Goal: Task Accomplishment & Management: Manage account settings

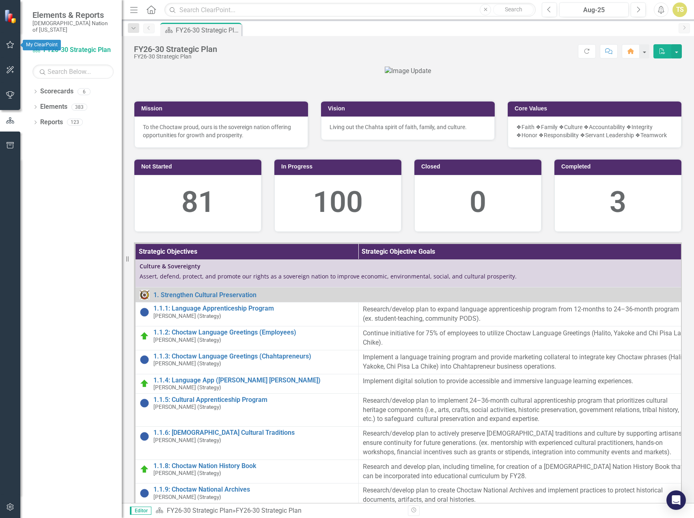
click at [14, 46] on icon "button" at bounding box center [10, 44] width 9 height 6
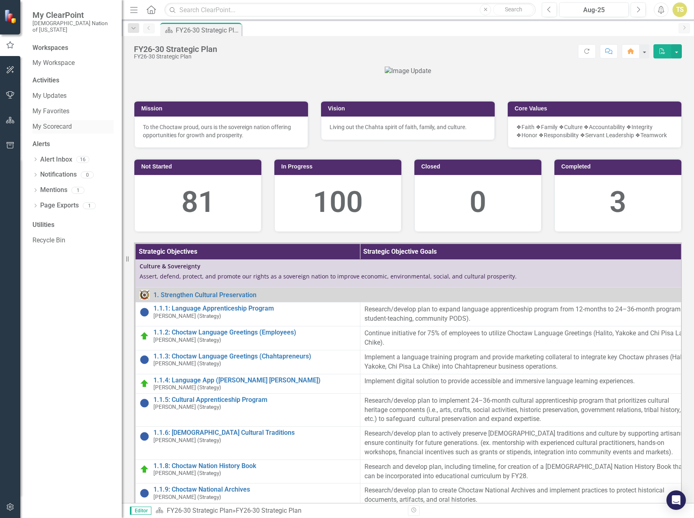
click at [54, 123] on link "My Scorecard" at bounding box center [72, 126] width 81 height 9
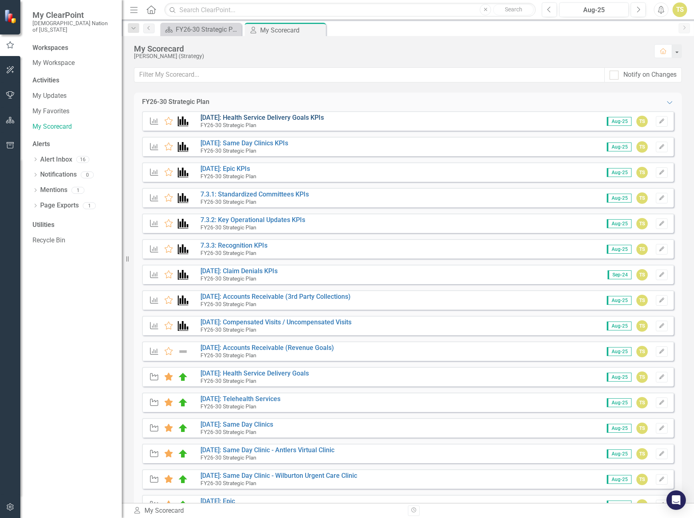
click at [245, 118] on link "[DATE]: Health Service Delivery Goals KPIs" at bounding box center [261, 118] width 123 height 8
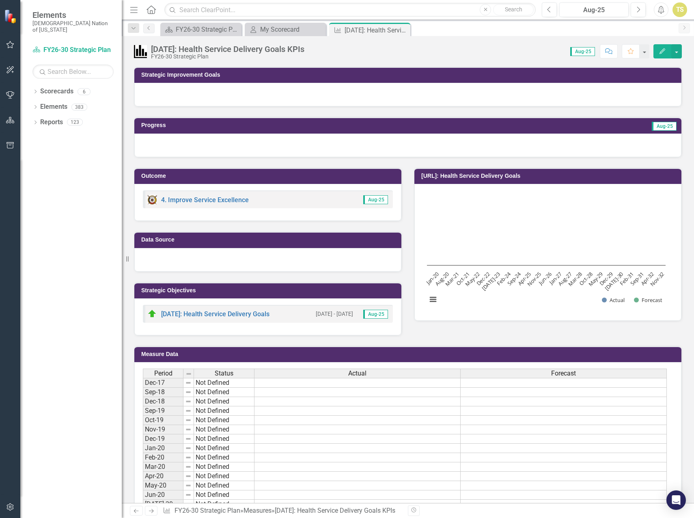
click at [235, 147] on div at bounding box center [407, 146] width 547 height 24
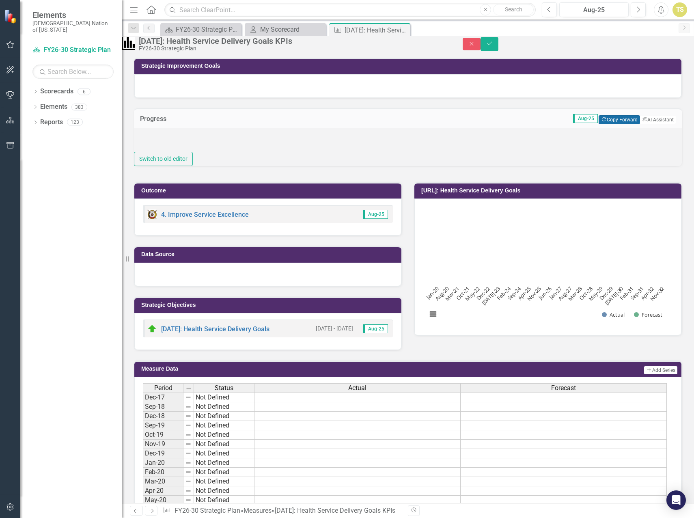
click at [602, 124] on button "Copy Forward Copy Forward" at bounding box center [619, 119] width 41 height 9
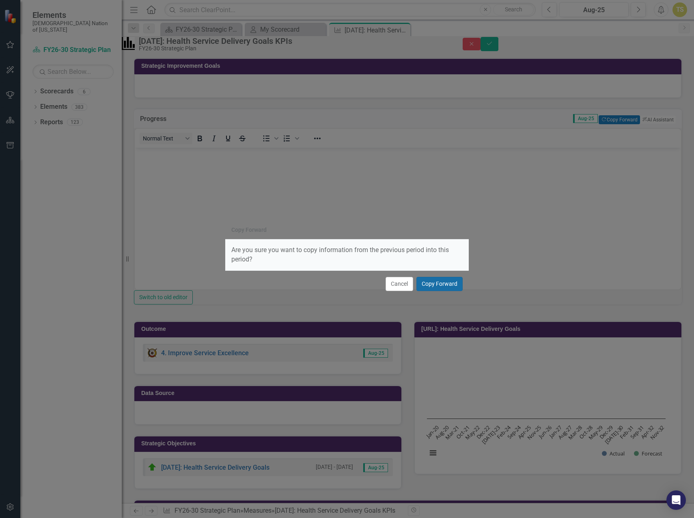
click at [432, 286] on button "Copy Forward" at bounding box center [439, 284] width 46 height 14
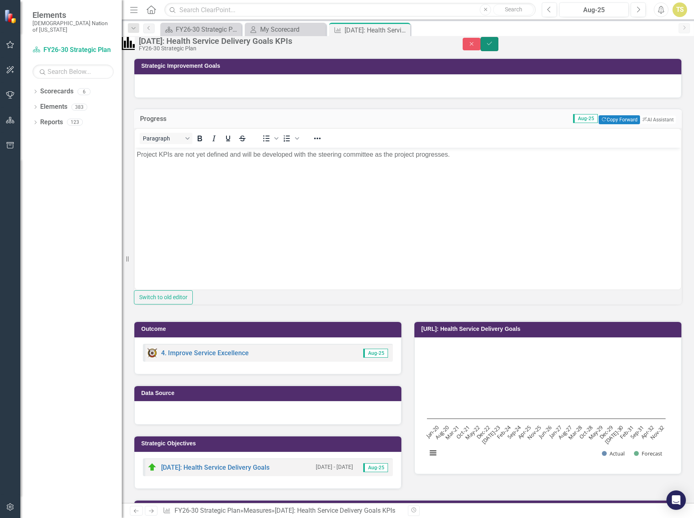
click at [493, 46] on icon "Save" at bounding box center [489, 44] width 7 height 6
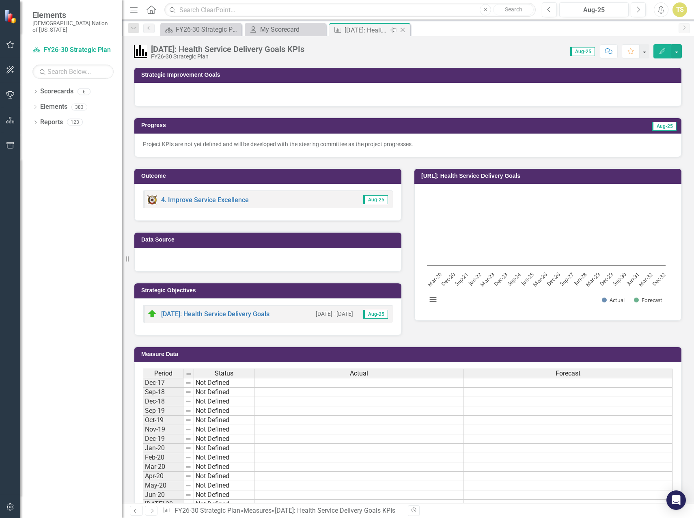
click at [402, 31] on icon "Close" at bounding box center [403, 30] width 8 height 6
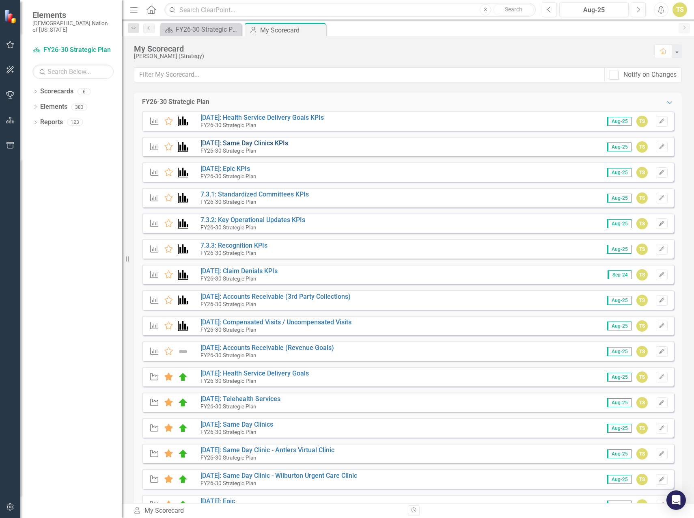
click at [235, 145] on link "[DATE]: Same Day Clinics KPIs" at bounding box center [244, 143] width 88 height 8
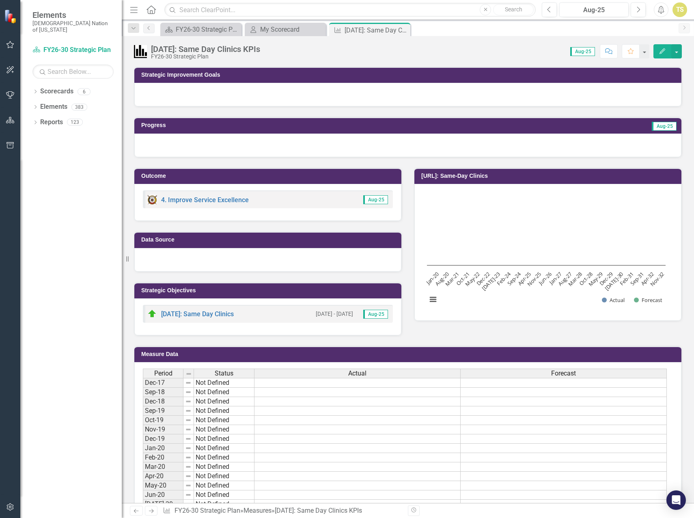
click at [312, 146] on div at bounding box center [407, 146] width 547 height 24
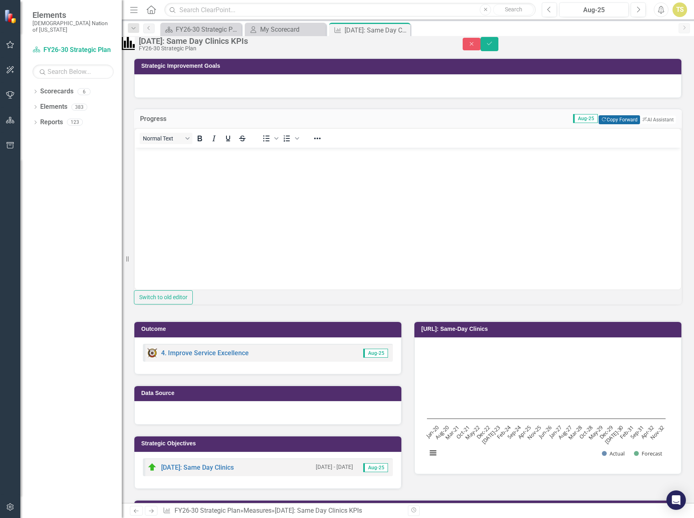
click at [599, 124] on button "Copy Forward Copy Forward" at bounding box center [619, 119] width 41 height 9
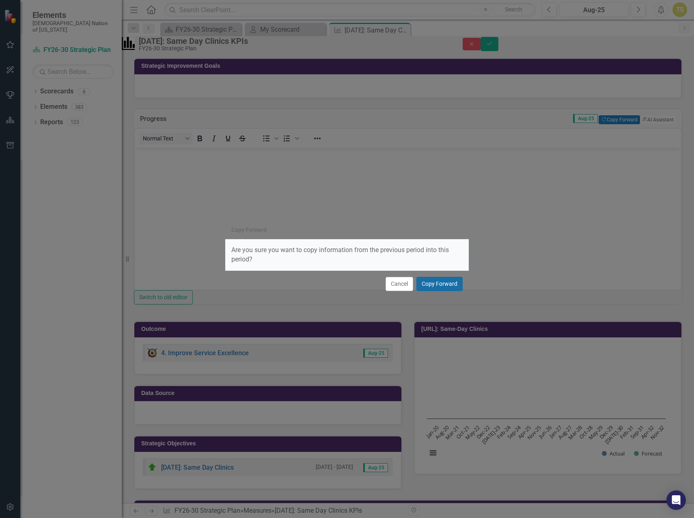
click at [438, 283] on button "Copy Forward" at bounding box center [439, 284] width 46 height 14
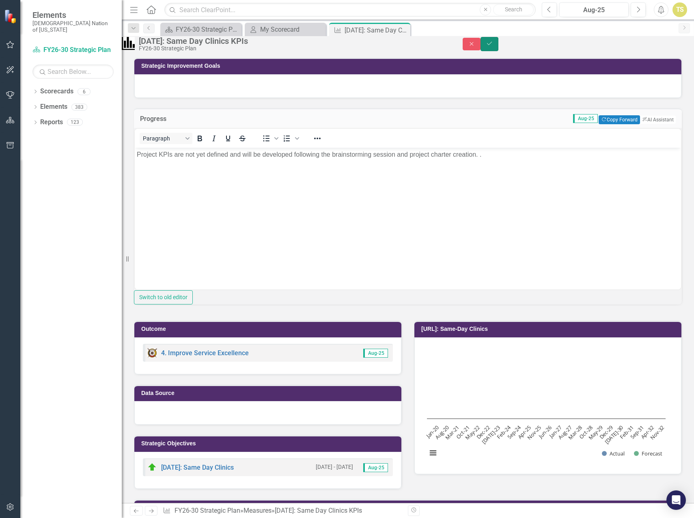
click at [493, 46] on icon "Save" at bounding box center [489, 44] width 7 height 6
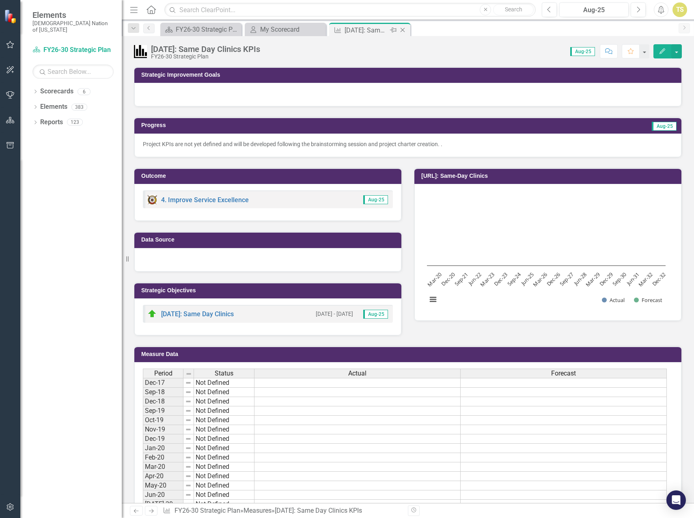
click at [403, 30] on icon at bounding box center [403, 30] width 4 height 4
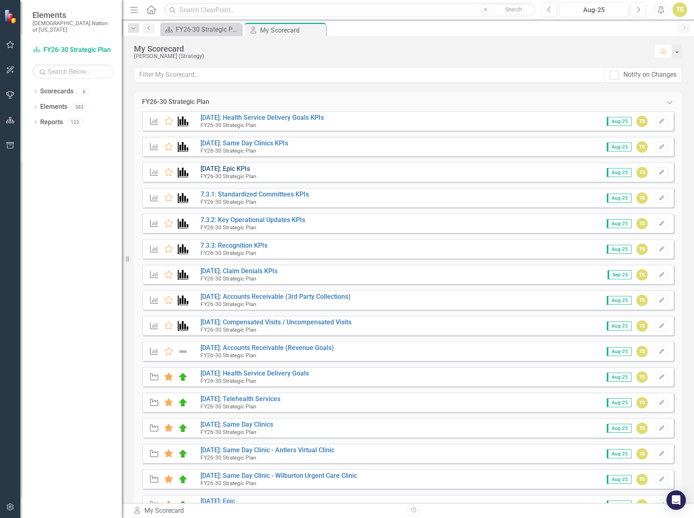
click at [230, 168] on link "[DATE]: Epic KPIs" at bounding box center [225, 169] width 50 height 8
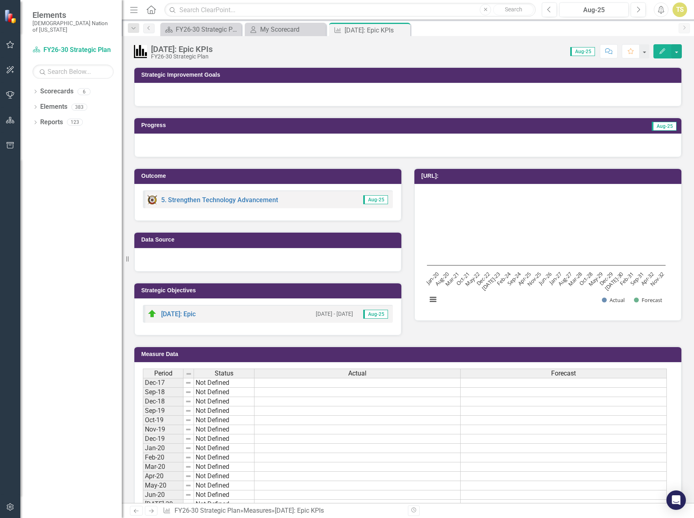
click at [304, 142] on div at bounding box center [407, 146] width 547 height 24
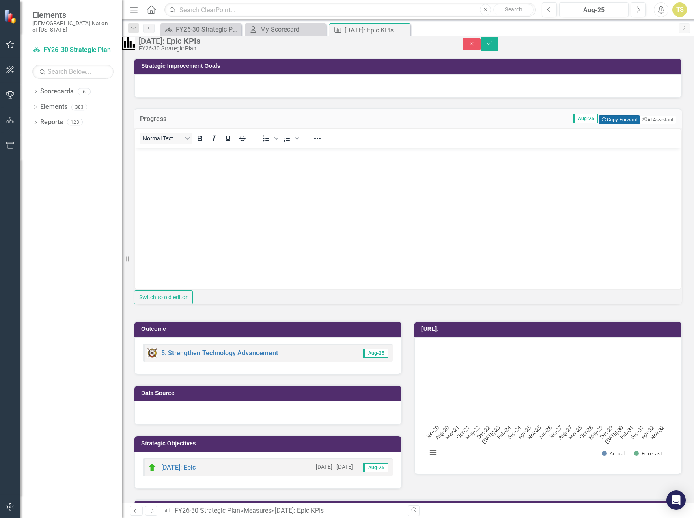
click at [602, 124] on button "Copy Forward Copy Forward" at bounding box center [619, 119] width 41 height 9
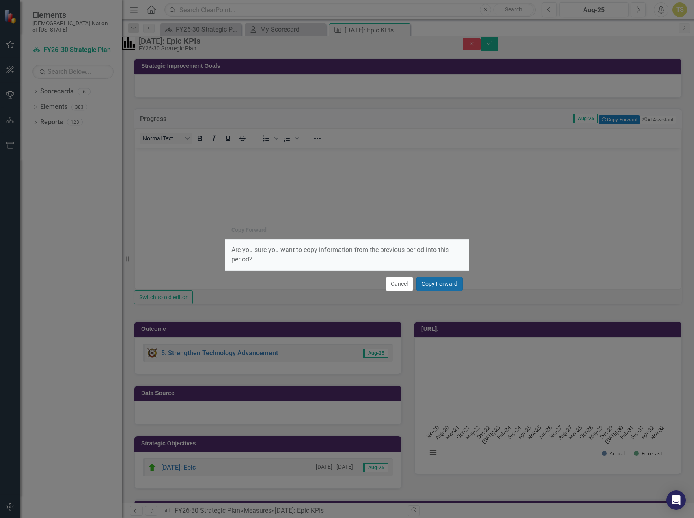
click at [434, 286] on button "Copy Forward" at bounding box center [439, 284] width 46 height 14
